Goal: Task Accomplishment & Management: Complete application form

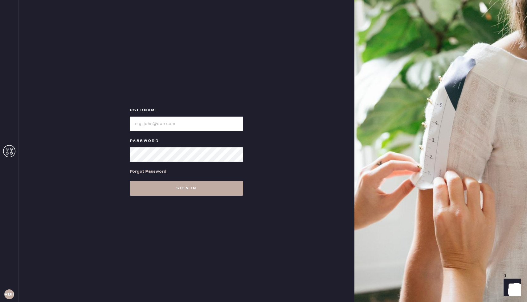
type input "reformationbeverlyhills"
click at [190, 192] on button "Sign in" at bounding box center [186, 188] width 113 height 15
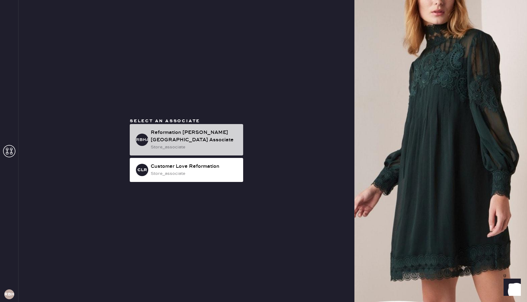
click at [173, 144] on div "store_associate" at bounding box center [195, 147] width 88 height 7
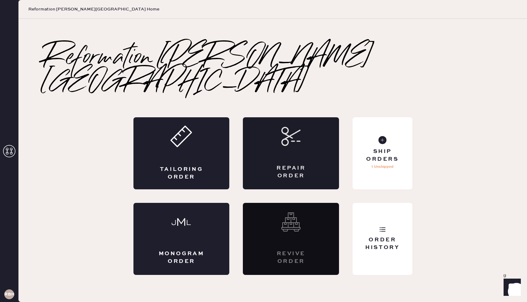
click at [298, 127] on icon at bounding box center [290, 136] width 19 height 19
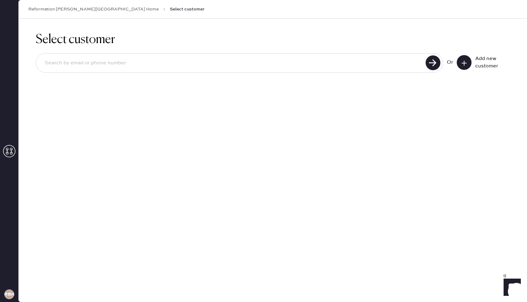
click at [334, 57] on input at bounding box center [232, 63] width 384 height 14
click at [452, 66] on button at bounding box center [464, 62] width 15 height 15
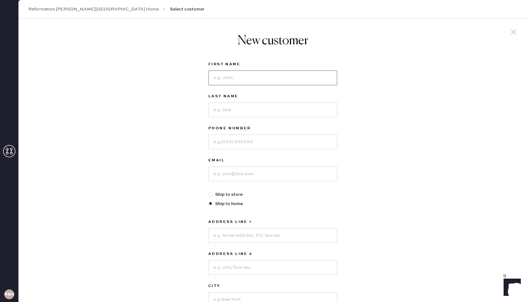
click at [252, 81] on input at bounding box center [272, 78] width 129 height 15
type input "[PERSON_NAME]"
click at [232, 113] on input at bounding box center [272, 110] width 129 height 15
type input "gulbe"
click at [223, 145] on input at bounding box center [272, 142] width 129 height 15
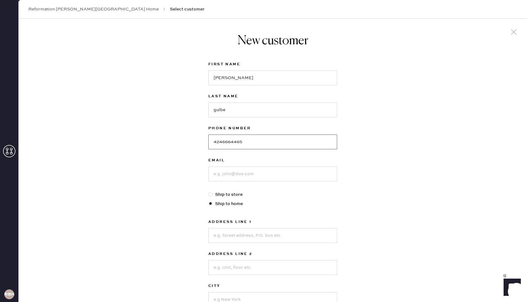
type input "4246664465"
click at [237, 176] on input at bounding box center [272, 174] width 129 height 15
click at [227, 175] on input "[EMAIL_ADDRESS]" at bounding box center [272, 174] width 129 height 15
click at [225, 175] on input "[EMAIL_ADDRESS]" at bounding box center [272, 174] width 129 height 15
click at [248, 174] on input "[EMAIL_ADDRESS]" at bounding box center [272, 174] width 129 height 15
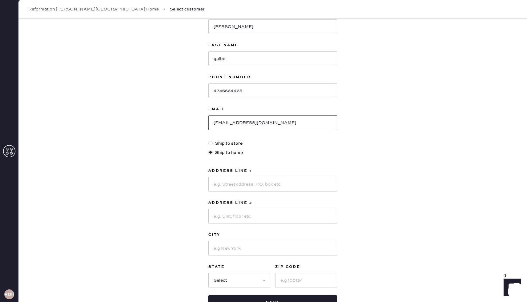
scroll to position [51, 0]
type input "[EMAIL_ADDRESS][DOMAIN_NAME]"
click at [225, 187] on input at bounding box center [272, 184] width 129 height 15
type input "[STREET_ADDRESS]"
click at [219, 220] on input at bounding box center [272, 216] width 129 height 15
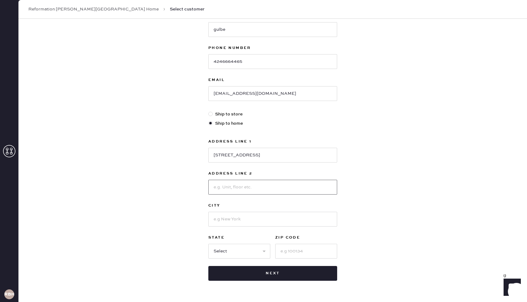
scroll to position [92, 0]
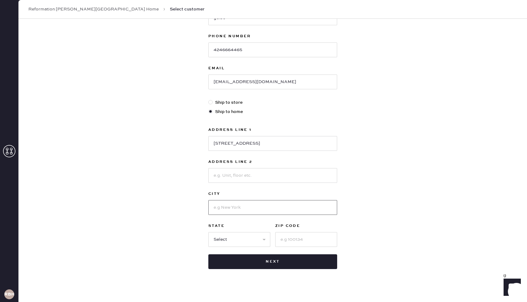
click at [232, 213] on input at bounding box center [272, 207] width 129 height 15
type input "[GEOGRAPHIC_DATA]"
click at [224, 242] on select "Select AK AL AR AZ CA CO CT [GEOGRAPHIC_DATA] DE FL [GEOGRAPHIC_DATA] HI [GEOGR…" at bounding box center [239, 239] width 62 height 15
select select "CA"
click at [208, 232] on select "Select AK AL AR AZ CA CO CT [GEOGRAPHIC_DATA] DE FL [GEOGRAPHIC_DATA] HI [GEOGR…" at bounding box center [239, 239] width 62 height 15
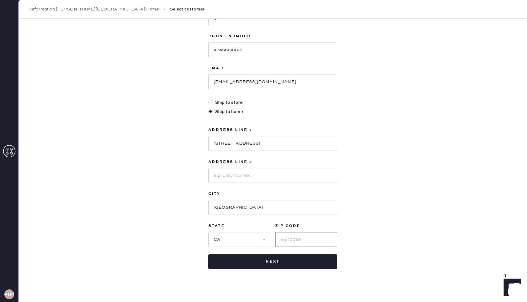
click at [283, 243] on input at bounding box center [306, 239] width 62 height 15
type input "910025"
click at [266, 262] on button "Next" at bounding box center [272, 261] width 129 height 15
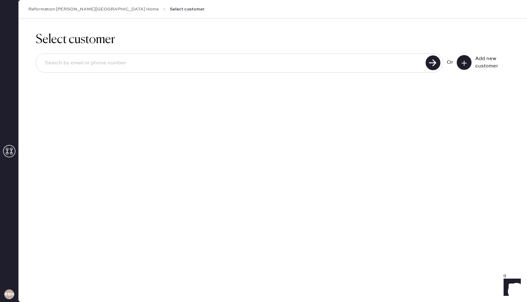
click at [452, 66] on button at bounding box center [464, 62] width 15 height 15
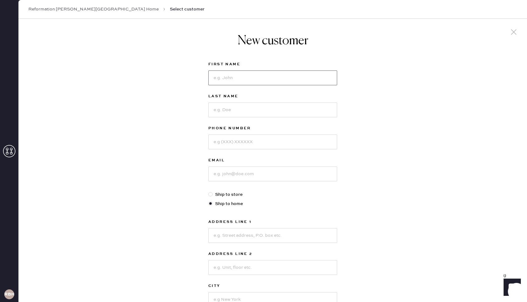
click at [264, 80] on input at bounding box center [272, 78] width 129 height 15
type input "[PERSON_NAME]"
click at [254, 108] on input at bounding box center [272, 110] width 129 height 15
type input "gulbe"
click at [250, 141] on input at bounding box center [272, 142] width 129 height 15
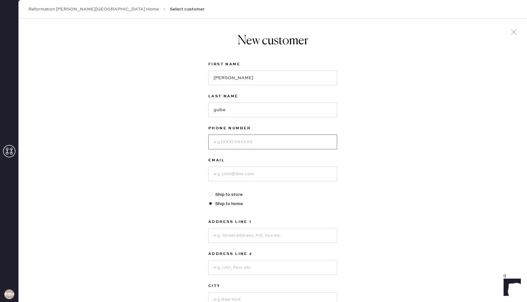
type input "4246664465"
click at [249, 176] on input at bounding box center [272, 174] width 129 height 15
type input "[EMAIL_ADDRESS][DOMAIN_NAME]"
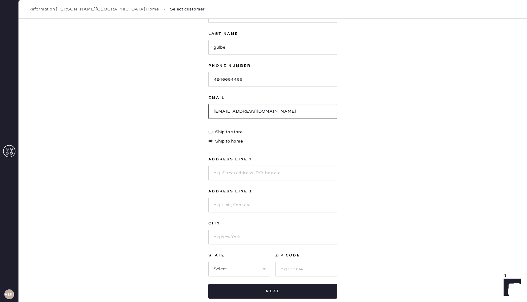
scroll to position [66, 0]
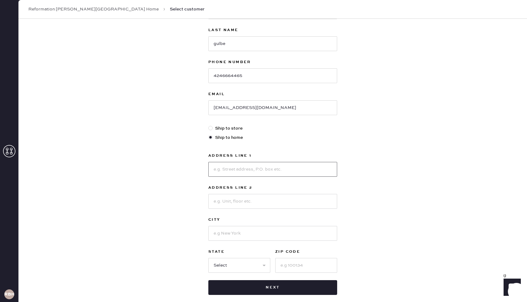
click at [235, 168] on input at bounding box center [272, 169] width 129 height 15
type input "[STREET_ADDRESS]"
click at [247, 202] on input at bounding box center [272, 201] width 129 height 15
click at [246, 232] on input at bounding box center [272, 233] width 129 height 15
type input "[GEOGRAPHIC_DATA]"
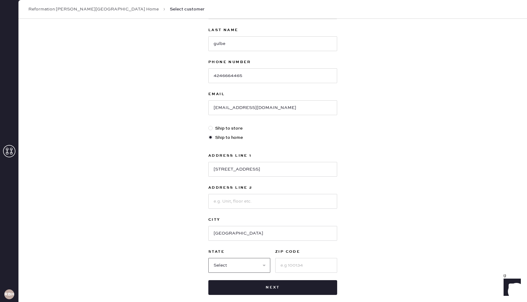
click at [243, 262] on select "Select AK AL AR AZ CA CO CT [GEOGRAPHIC_DATA] DE FL [GEOGRAPHIC_DATA] HI [GEOGR…" at bounding box center [239, 265] width 62 height 15
select select "CA"
click at [208, 258] on select "Select AK AL AR AZ CA CO CT [GEOGRAPHIC_DATA] DE FL [GEOGRAPHIC_DATA] HI [GEOGR…" at bounding box center [239, 265] width 62 height 15
click at [291, 262] on input at bounding box center [306, 265] width 62 height 15
type input "90025"
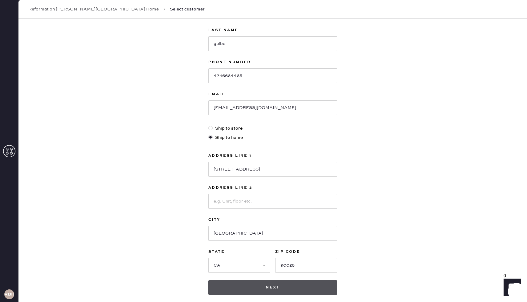
click at [279, 262] on button "Next" at bounding box center [272, 287] width 129 height 15
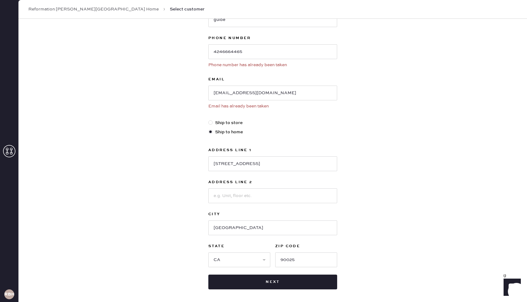
scroll to position [0, 0]
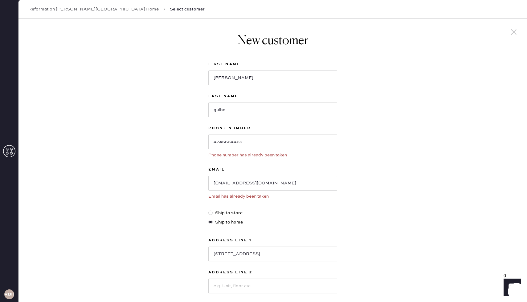
click at [452, 32] on icon at bounding box center [513, 31] width 9 height 9
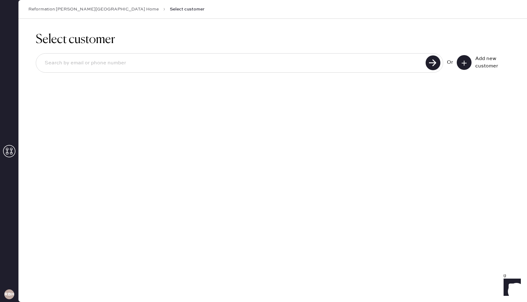
click at [360, 66] on input at bounding box center [232, 63] width 384 height 14
type input "l"
type input "[EMAIL_ADDRESS][DOMAIN_NAME]"
click at [438, 64] on use at bounding box center [432, 62] width 15 height 15
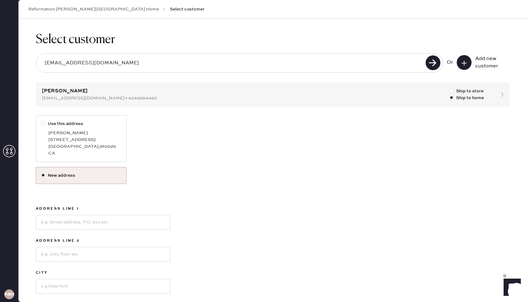
click at [94, 132] on div "[PERSON_NAME]" at bounding box center [84, 133] width 73 height 7
click at [41, 121] on input "Use this address" at bounding box center [41, 120] width 0 height 0
radio input "true"
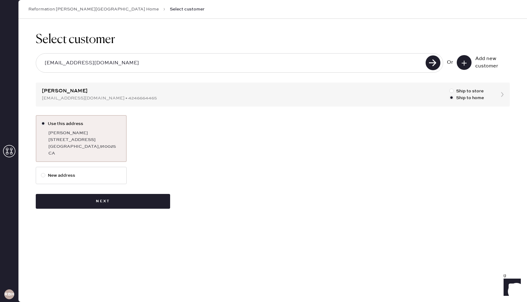
click at [79, 174] on label "New address" at bounding box center [81, 175] width 80 height 7
click at [41, 173] on input "New address" at bounding box center [41, 172] width 0 height 0
radio input "true"
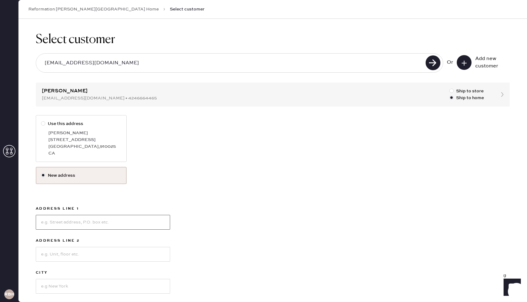
click at [94, 220] on input at bounding box center [103, 222] width 134 height 15
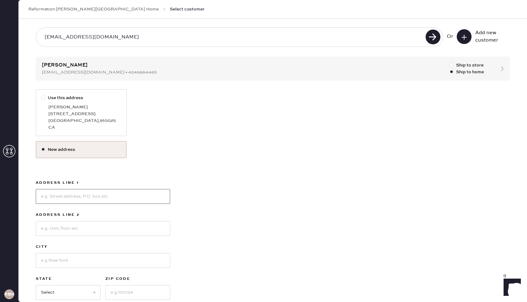
type input "[STREET_ADDRESS]"
click at [80, 227] on input at bounding box center [103, 228] width 134 height 15
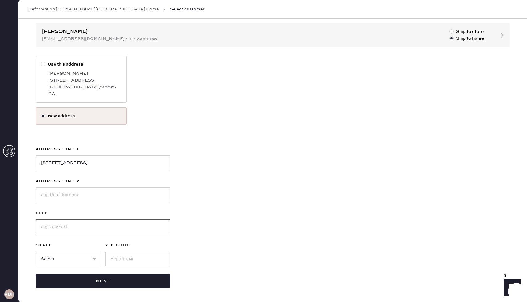
click at [76, 227] on input at bounding box center [103, 227] width 134 height 15
type input "[GEOGRAPHIC_DATA]"
click at [76, 259] on select "Select AK AL AR AZ CA CO CT [GEOGRAPHIC_DATA] DE FL [GEOGRAPHIC_DATA] HI [GEOGR…" at bounding box center [68, 259] width 65 height 15
select select "CA"
click at [36, 252] on select "Select AK AL AR AZ CA CO CT [GEOGRAPHIC_DATA] DE FL [GEOGRAPHIC_DATA] HI [GEOGR…" at bounding box center [68, 259] width 65 height 15
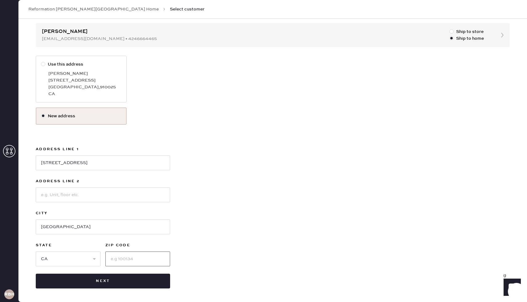
click at [111, 259] on input at bounding box center [137, 259] width 65 height 15
type input "90025"
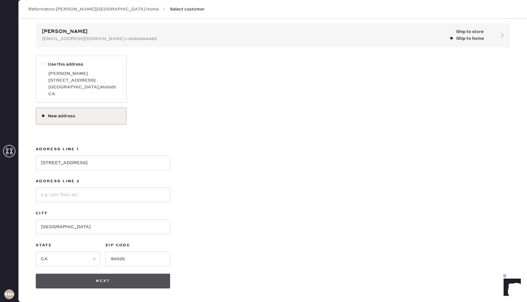
click at [135, 262] on button "Next" at bounding box center [103, 281] width 134 height 15
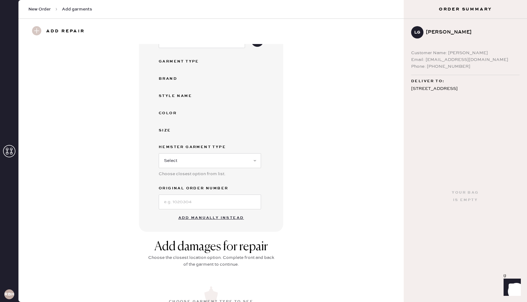
scroll to position [66, 0]
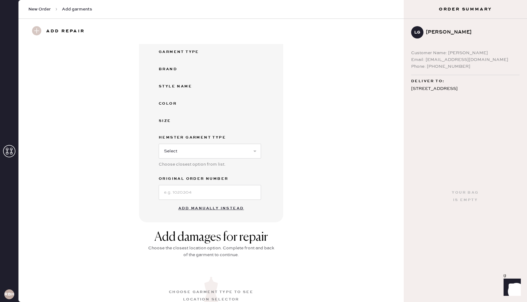
click at [214, 209] on button "Add manually instead" at bounding box center [211, 208] width 73 height 12
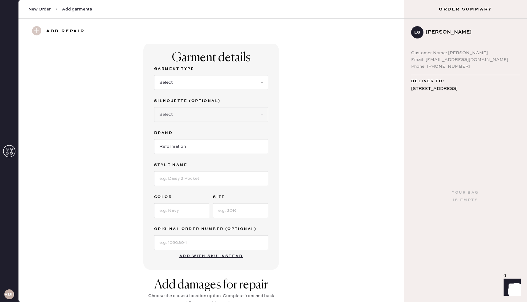
scroll to position [0, 0]
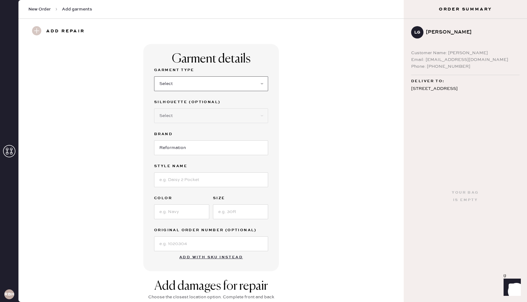
click at [182, 81] on select "Select Basic Skirt Jeans Leggings Pants Shorts Basic Sleeved Dress Basic Sleeve…" at bounding box center [211, 83] width 114 height 15
click at [154, 76] on select "Select Basic Skirt Jeans Leggings Pants Shorts Basic Sleeved Dress Basic Sleeve…" at bounding box center [211, 83] width 114 height 15
click at [192, 84] on select "Select Basic Skirt Jeans Leggings Pants Shorts Basic Sleeved Dress Basic Sleeve…" at bounding box center [211, 83] width 114 height 15
select select "6"
click at [154, 76] on select "Select Basic Skirt Jeans Leggings Pants Shorts Basic Sleeved Dress Basic Sleeve…" at bounding box center [211, 83] width 114 height 15
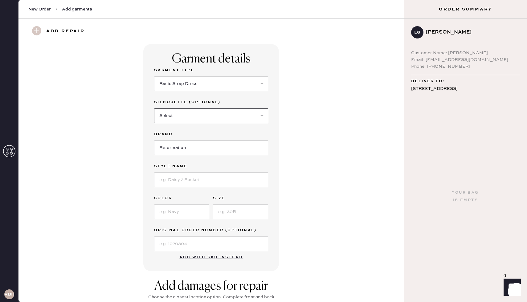
click at [188, 119] on select "Select Maxi Dress Midi Dress Mini Dress Other" at bounding box center [211, 115] width 114 height 15
select select "39"
click at [154, 108] on select "Select Maxi Dress Midi Dress Mini Dress Other" at bounding box center [211, 115] width 114 height 15
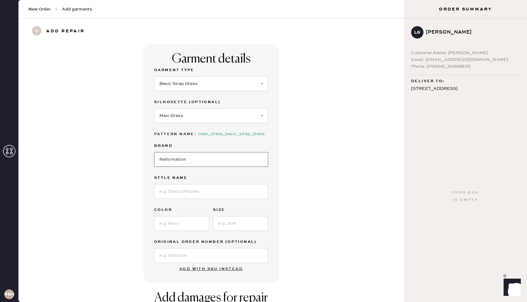
click at [180, 159] on input "Reformation" at bounding box center [211, 159] width 114 height 15
type input "Reformation"
click at [182, 193] on input at bounding box center [211, 191] width 114 height 15
click at [183, 226] on input at bounding box center [181, 223] width 55 height 15
click at [181, 192] on input "Laine" at bounding box center [211, 191] width 114 height 15
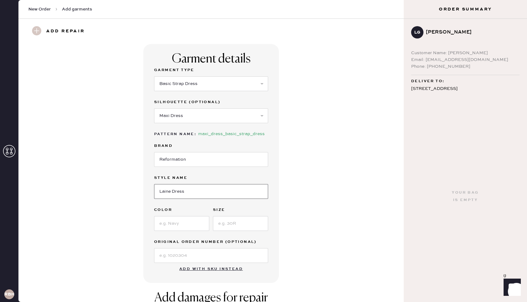
type input "Laine Dress"
click at [162, 219] on input at bounding box center [181, 223] width 55 height 15
click at [229, 228] on input at bounding box center [240, 223] width 55 height 15
click at [189, 225] on input "Strawberry" at bounding box center [181, 223] width 55 height 15
type input "Strawberry Jam"
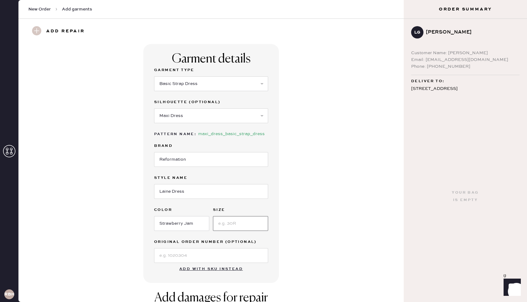
click at [233, 228] on input at bounding box center [240, 223] width 55 height 15
type input "6"
click at [208, 254] on input at bounding box center [211, 255] width 114 height 15
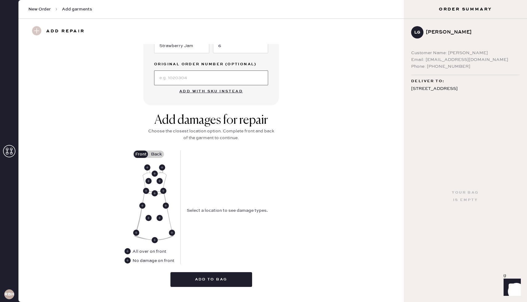
scroll to position [179, 0]
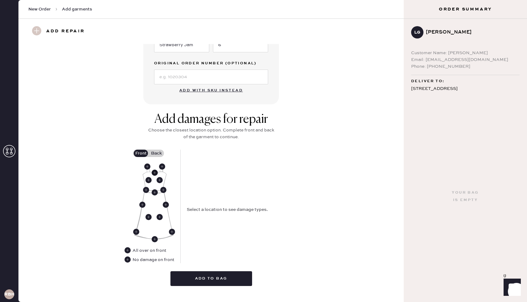
click at [155, 174] on use at bounding box center [155, 173] width 6 height 6
click at [160, 181] on use at bounding box center [160, 180] width 6 height 6
click at [153, 173] on use at bounding box center [155, 173] width 6 height 6
click at [154, 173] on use at bounding box center [155, 173] width 6 height 6
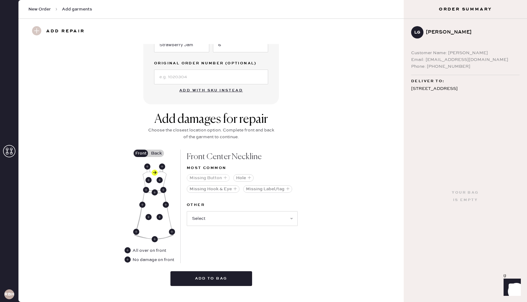
click at [224, 178] on icon "button" at bounding box center [225, 178] width 4 height 4
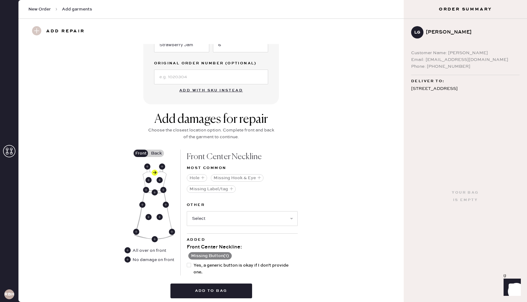
scroll to position [202, 0]
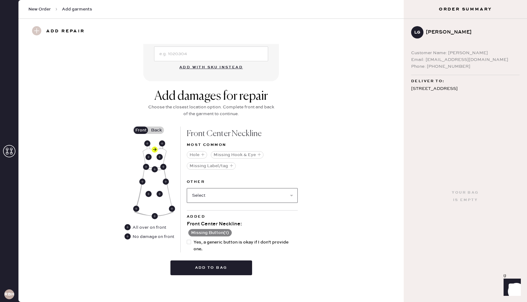
click at [238, 195] on select "Select Broken / Ripped Hem Broken Beads Broken Belt Loop Broken Button Broken C…" at bounding box center [242, 195] width 111 height 15
select select "1658"
click at [187, 188] on select "Select Broken / Ripped Hem Broken Beads Broken Belt Loop Broken Button Broken C…" at bounding box center [242, 195] width 111 height 15
select select
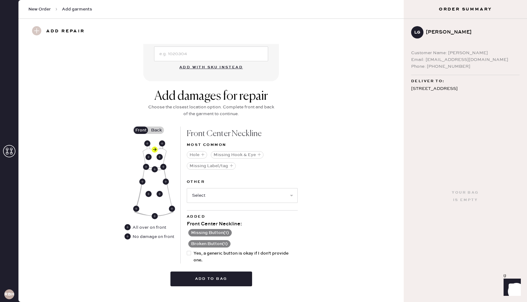
click at [225, 232] on button "Missing Button ( 1 )" at bounding box center [209, 232] width 43 height 7
click at [190, 233] on use at bounding box center [190, 233] width 6 height 6
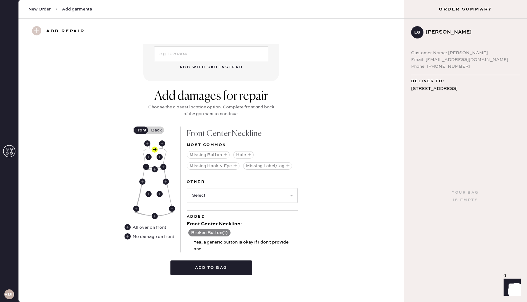
click at [261, 223] on div "Front Center Neckline :" at bounding box center [242, 224] width 111 height 7
click at [224, 193] on select "Select Broken / Ripped Hem Broken Beads Broken Belt Loop Broken Cup Broken Elas…" at bounding box center [242, 195] width 111 height 15
click at [187, 188] on select "Select Broken / Ripped Hem Broken Beads Broken Belt Loop Broken Cup Broken Elas…" at bounding box center [242, 195] width 111 height 15
click at [226, 183] on label "Other" at bounding box center [242, 181] width 111 height 7
click at [228, 262] on button "Add to bag" at bounding box center [211, 268] width 82 height 15
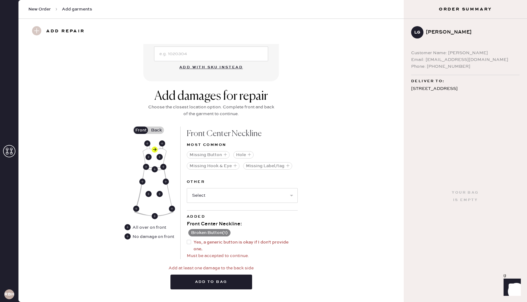
click at [155, 131] on label "Back" at bounding box center [156, 130] width 15 height 7
click at [156, 130] on input "Back" at bounding box center [156, 130] width 0 height 0
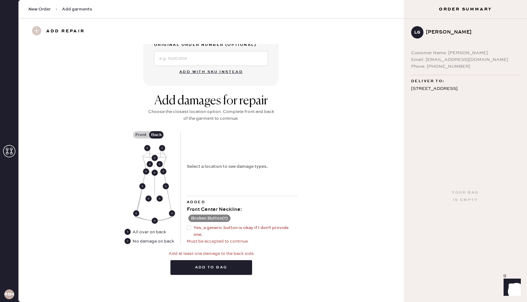
scroll to position [197, 0]
click at [127, 242] on use at bounding box center [127, 241] width 6 height 6
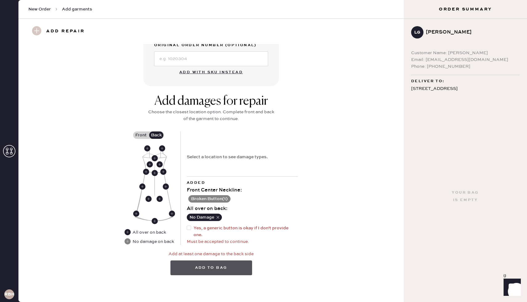
click at [215, 262] on button "Add to bag" at bounding box center [211, 268] width 82 height 15
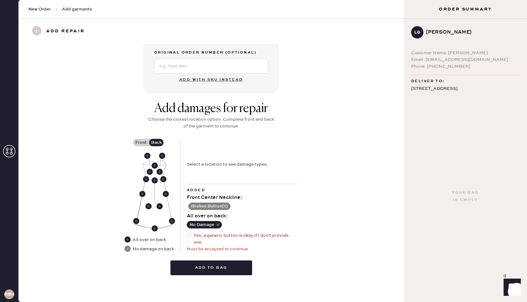
click at [191, 234] on div at bounding box center [190, 239] width 7 height 14
click at [187, 233] on input "Yes, a generic button is okay if I don't provide one." at bounding box center [187, 232] width 0 height 0
checkbox input "true"
click at [205, 262] on button "Add to bag" at bounding box center [211, 268] width 82 height 15
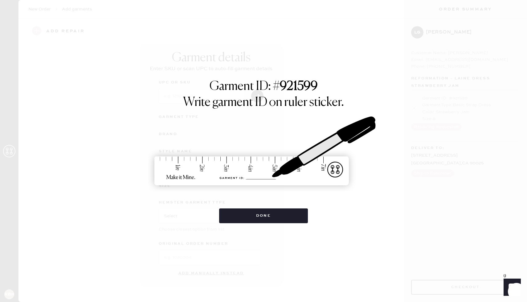
scroll to position [1, 0]
click at [261, 213] on button "Done" at bounding box center [263, 216] width 89 height 15
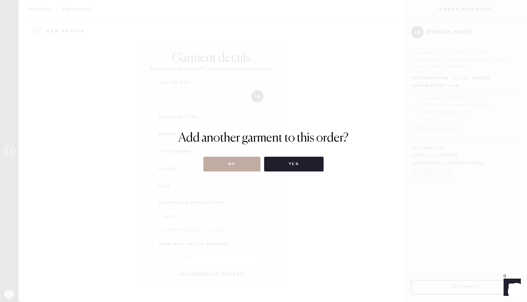
click at [230, 166] on button "No" at bounding box center [231, 164] width 57 height 15
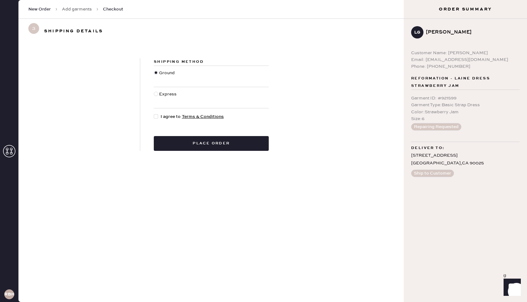
click at [155, 116] on div at bounding box center [156, 116] width 4 height 4
click at [154, 114] on input "I agree to Terms & Conditions" at bounding box center [154, 113] width 0 height 0
checkbox input "true"
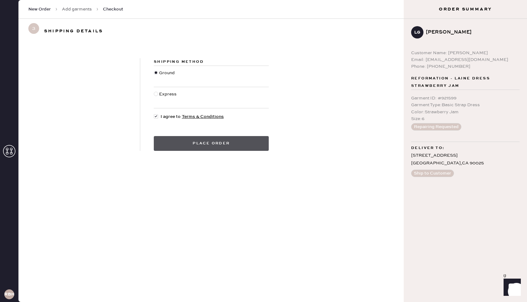
click at [208, 145] on button "Place order" at bounding box center [211, 143] width 115 height 15
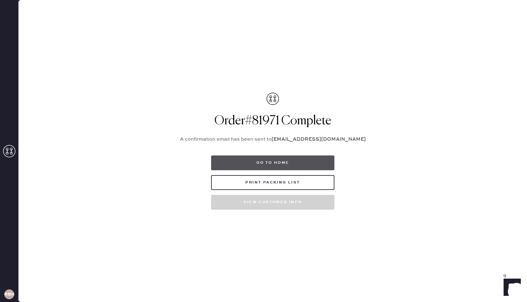
click at [256, 163] on button "Go to home" at bounding box center [272, 163] width 123 height 15
